Goal: Transaction & Acquisition: Purchase product/service

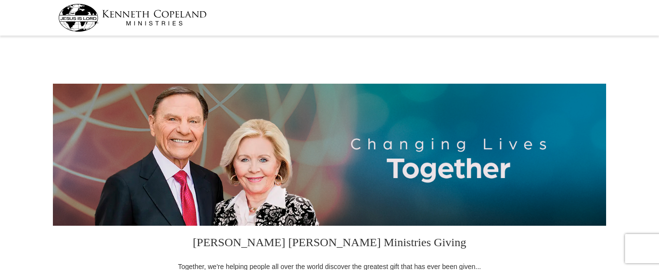
select select "TN"
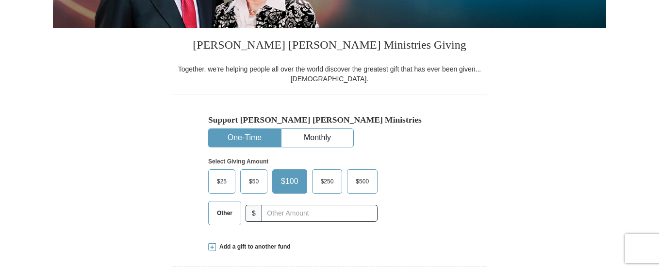
scroll to position [208, 0]
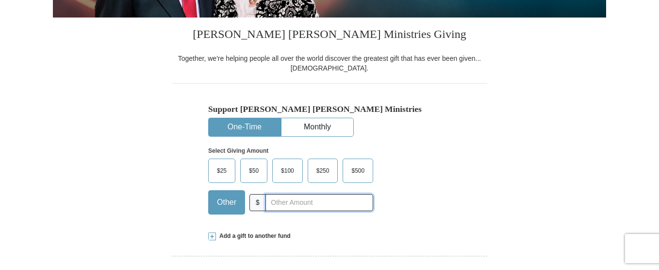
click at [291, 203] on input "text" at bounding box center [320, 202] width 108 height 17
type input "40.00"
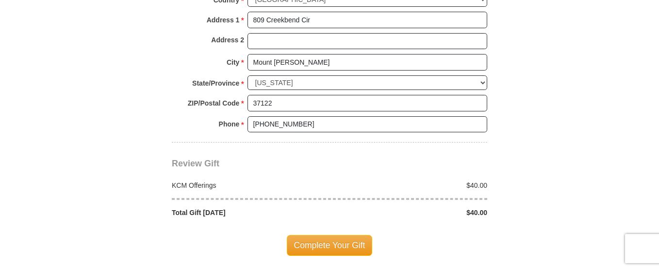
scroll to position [771, 0]
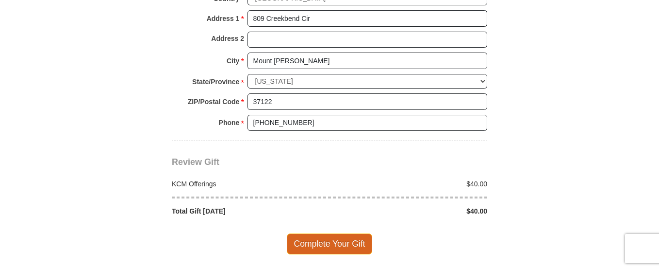
click at [354, 242] on span "Complete Your Gift" at bounding box center [330, 243] width 86 height 20
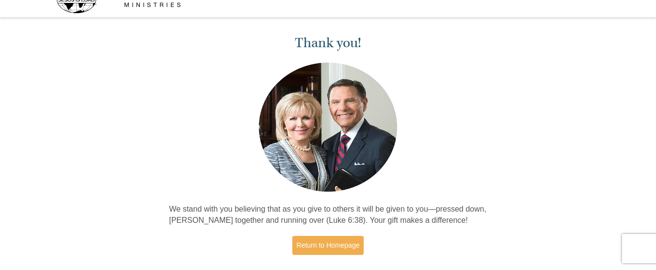
scroll to position [19, 0]
